Goal: Task Accomplishment & Management: Manage account settings

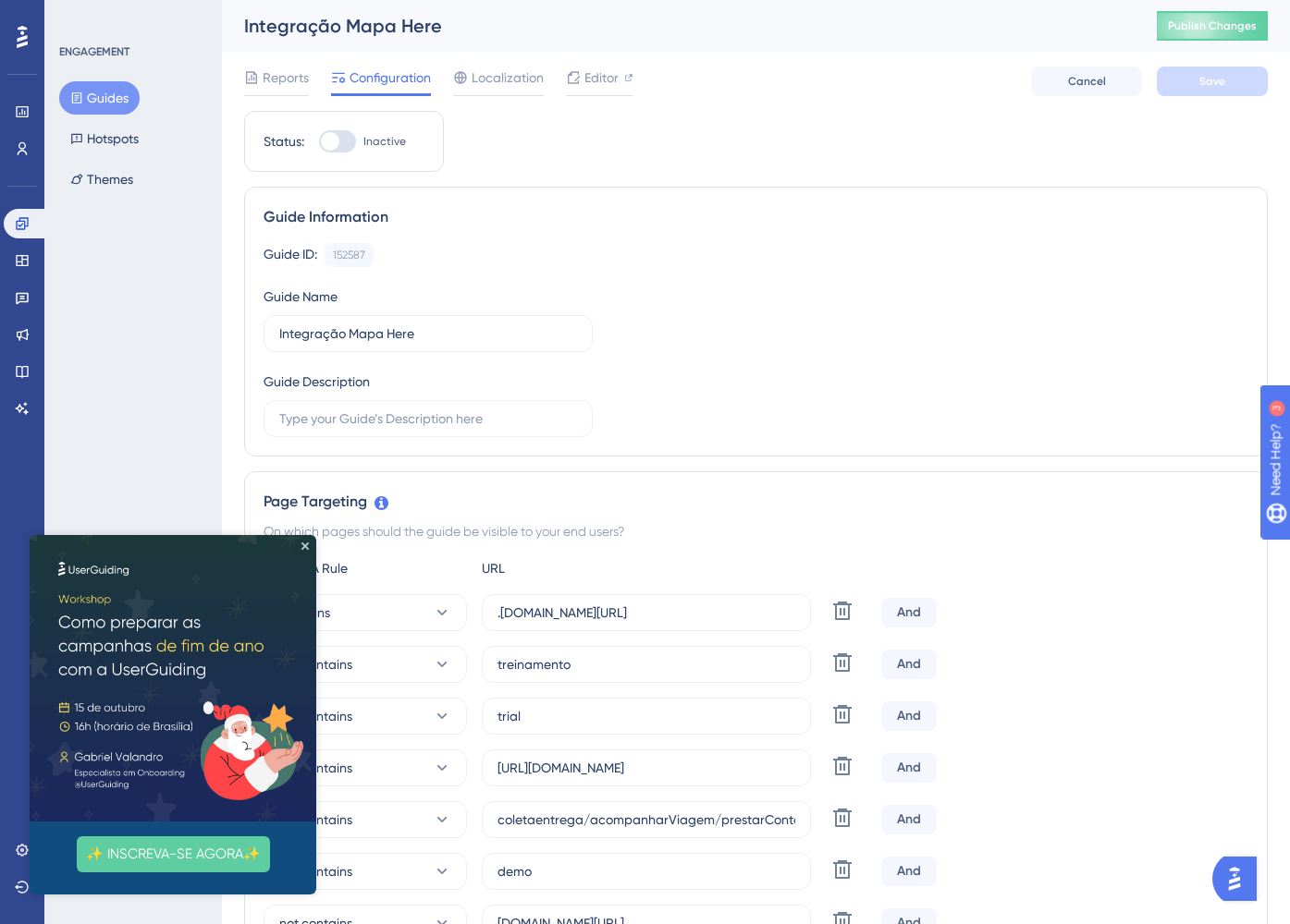
click at [310, 549] on img at bounding box center [173, 678] width 287 height 287
click at [304, 545] on icon "Close Preview" at bounding box center [305, 546] width 8 height 8
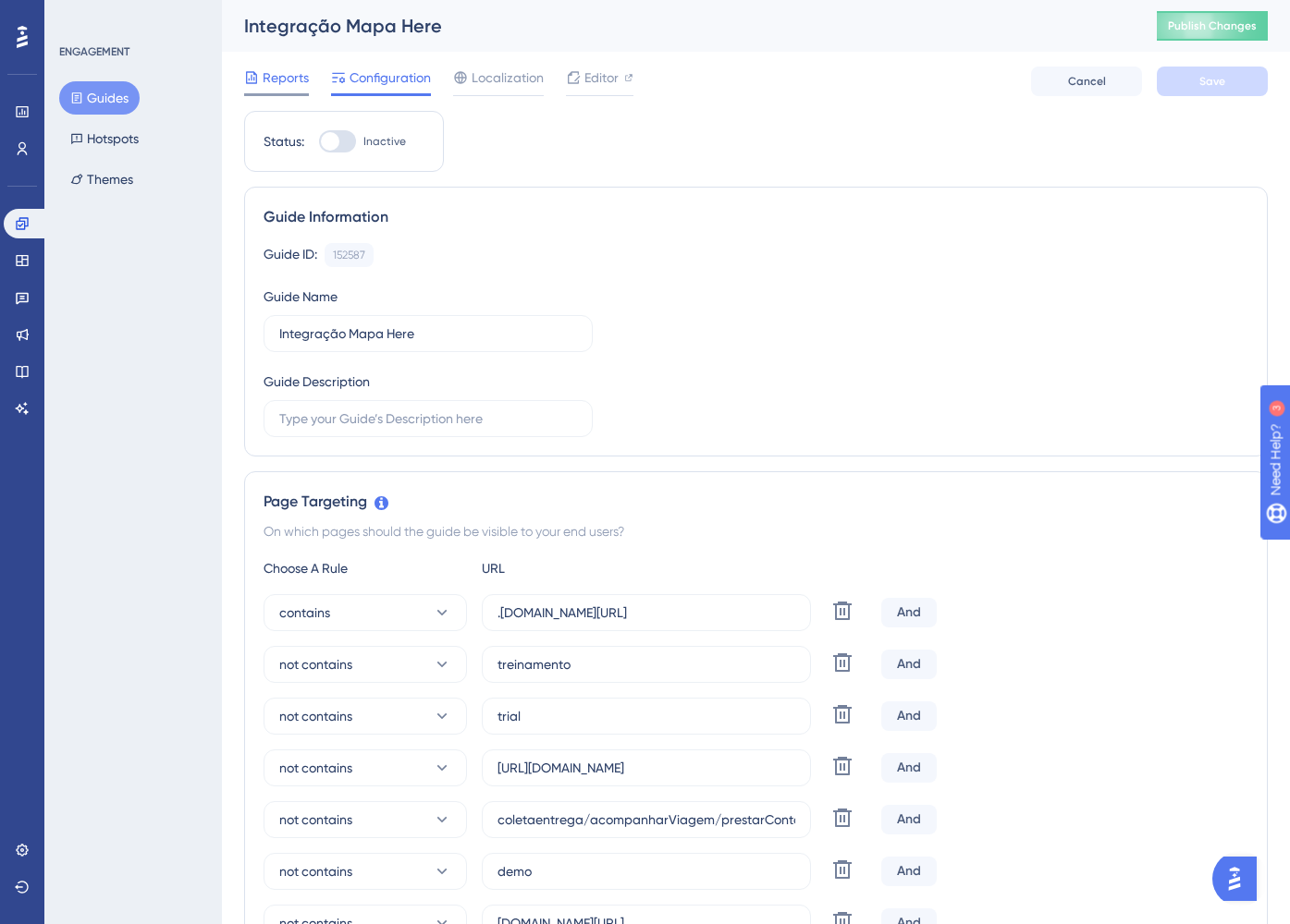
click at [266, 78] on span "Reports" at bounding box center [286, 77] width 46 height 22
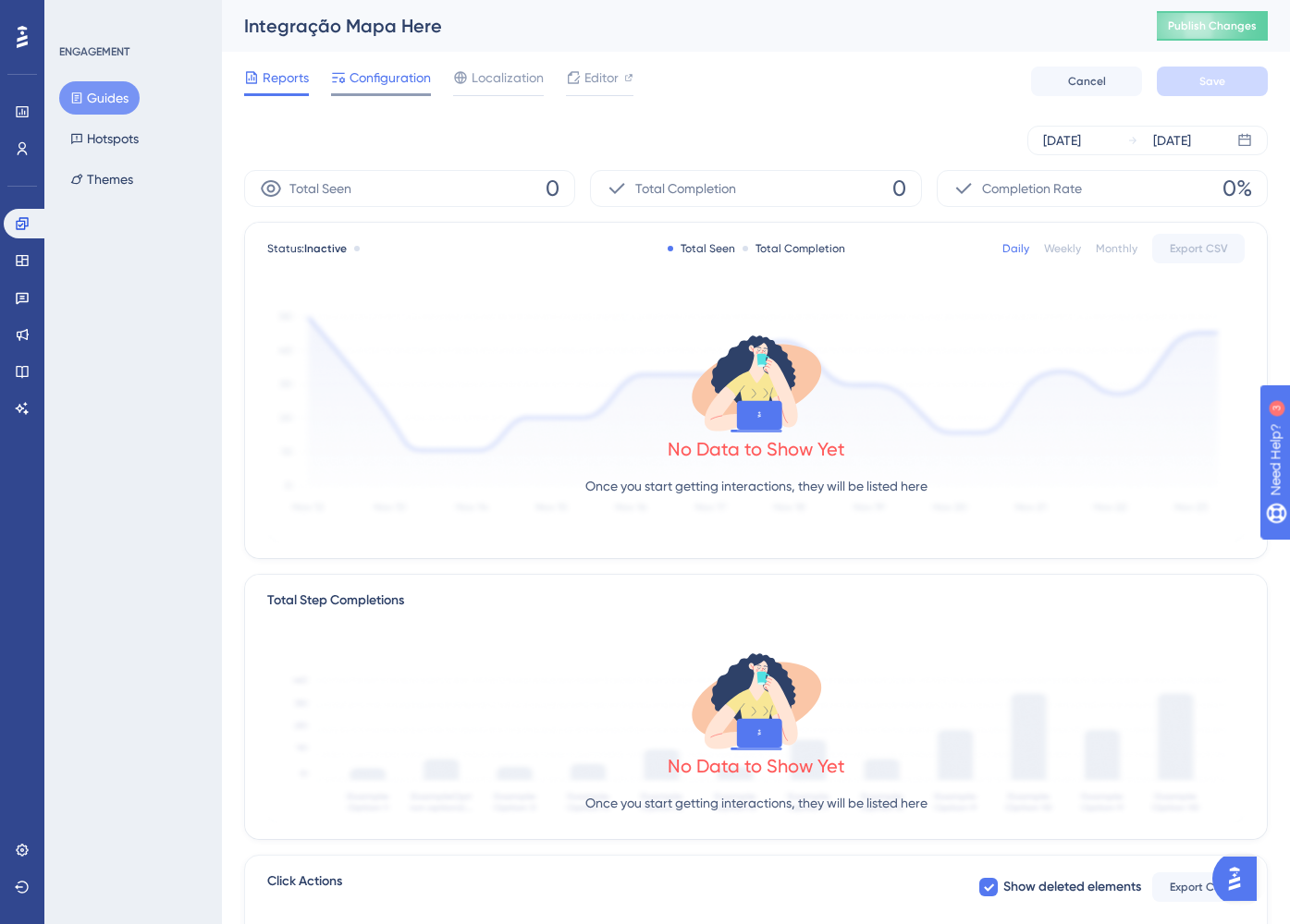
click at [359, 83] on span "Configuration" at bounding box center [390, 77] width 82 height 22
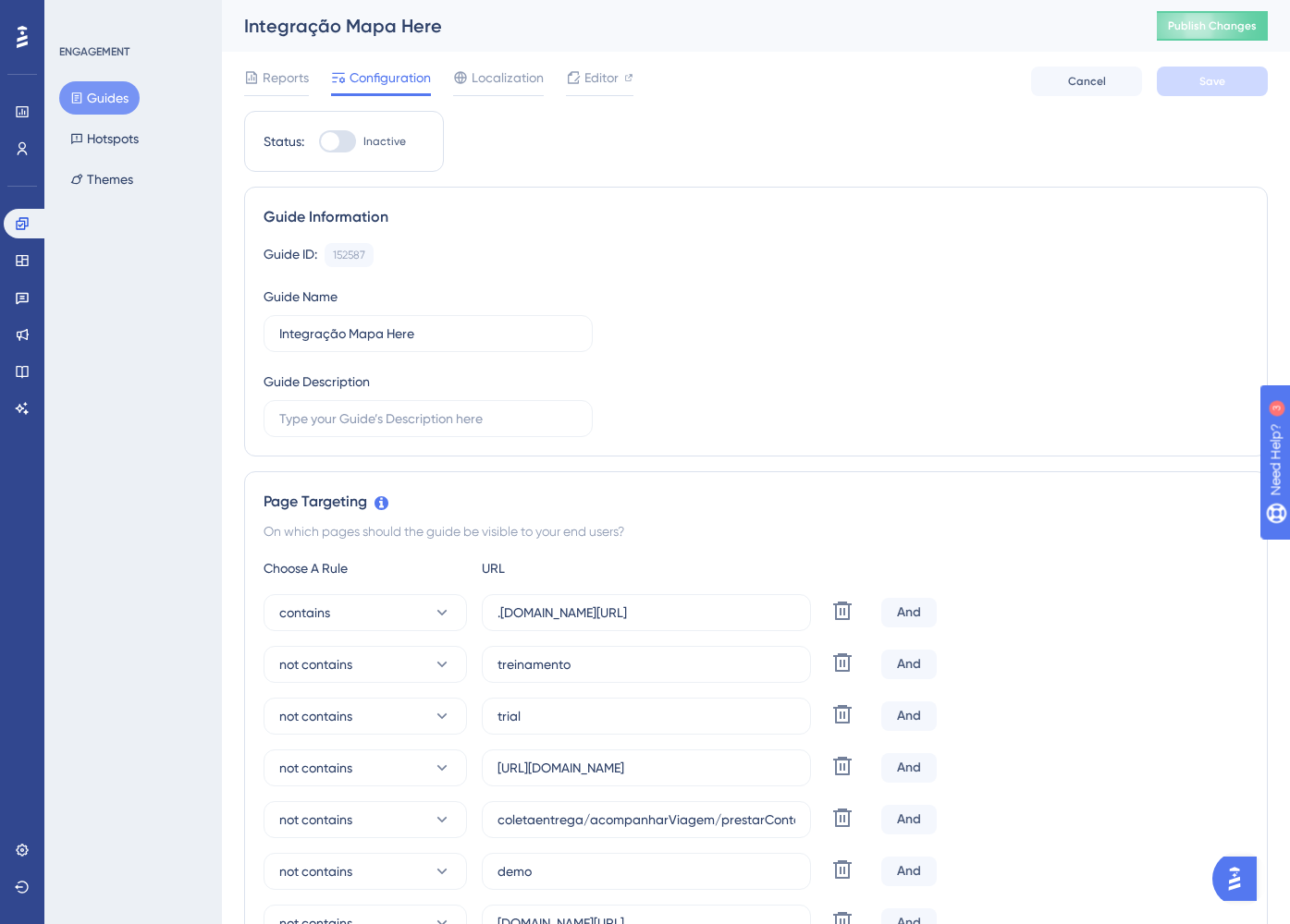
click at [345, 143] on div at bounding box center [338, 141] width 37 height 22
click at [319, 142] on input "Inactive" at bounding box center [318, 141] width 1 height 1
checkbox input "true"
click at [1201, 87] on span "Save" at bounding box center [1211, 81] width 26 height 14
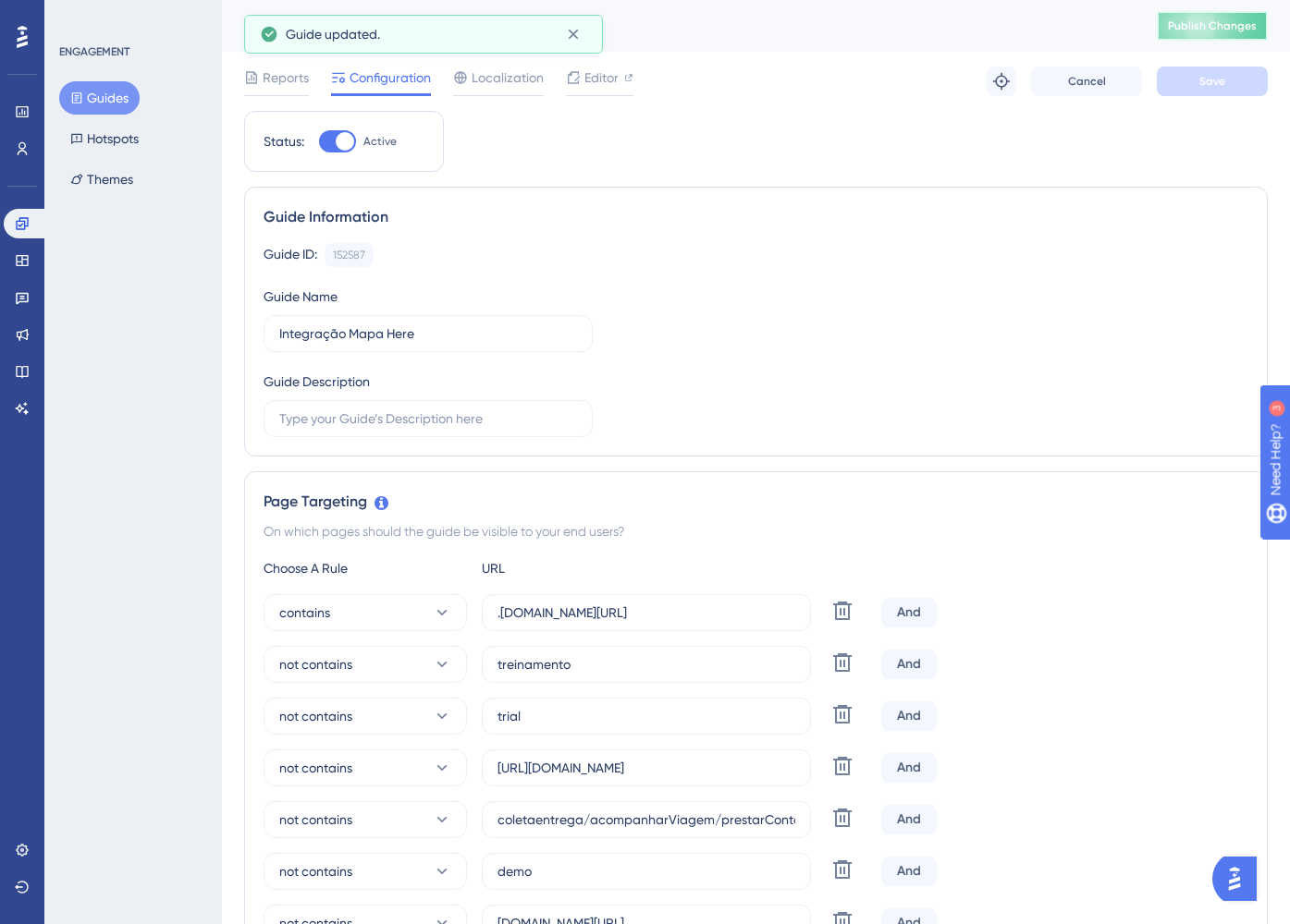
click at [1246, 16] on button "Publish Changes" at bounding box center [1211, 26] width 111 height 30
